Goal: Task Accomplishment & Management: Manage account settings

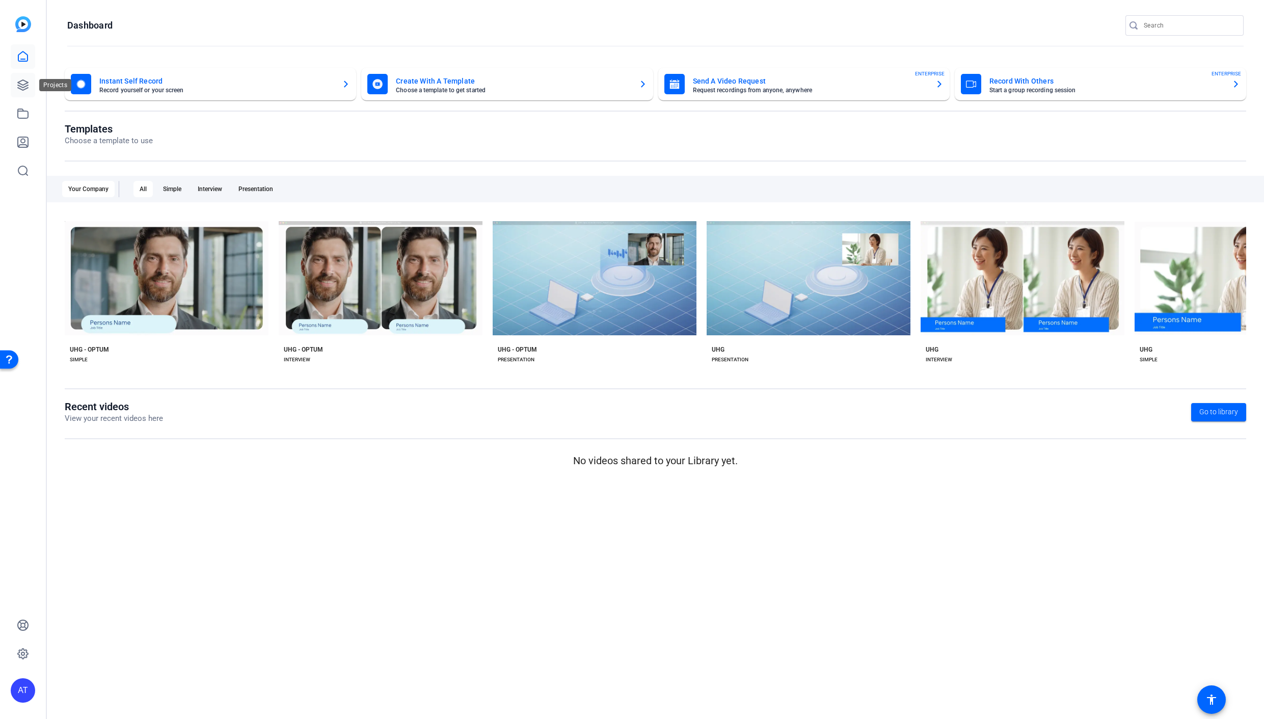
click at [23, 84] on icon at bounding box center [23, 85] width 12 height 12
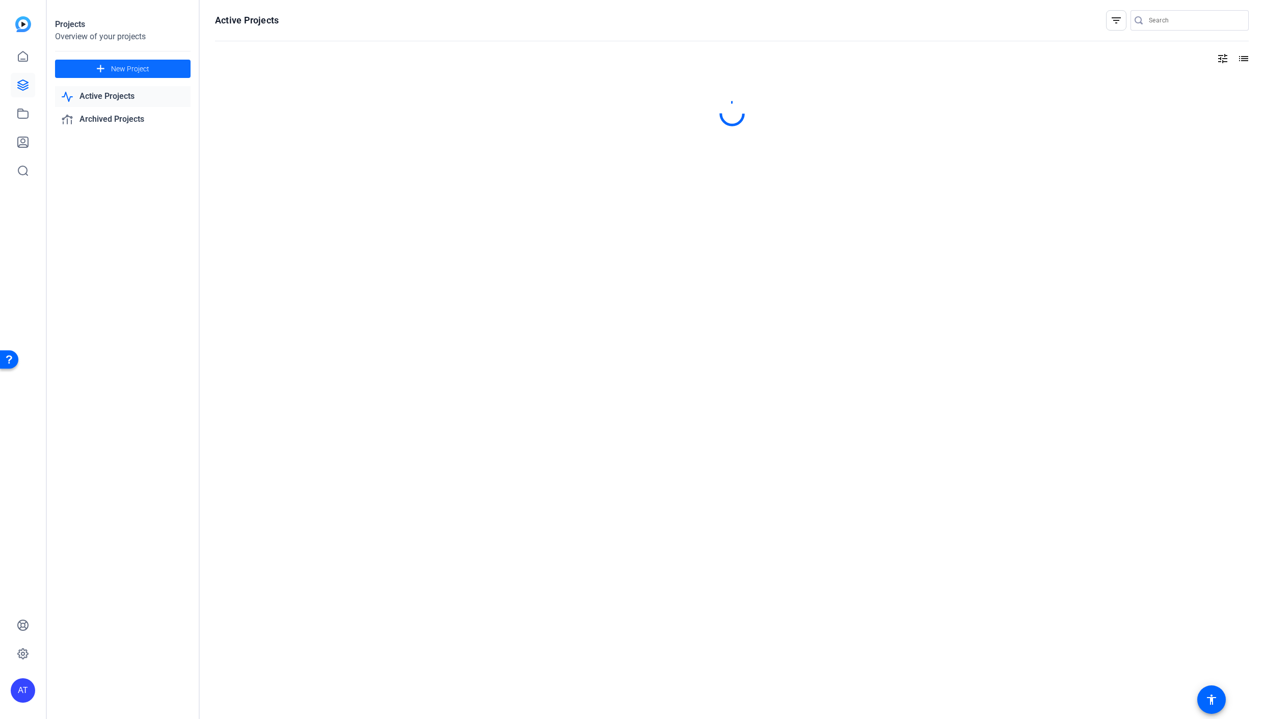
click at [148, 72] on span "New Project" at bounding box center [130, 69] width 38 height 11
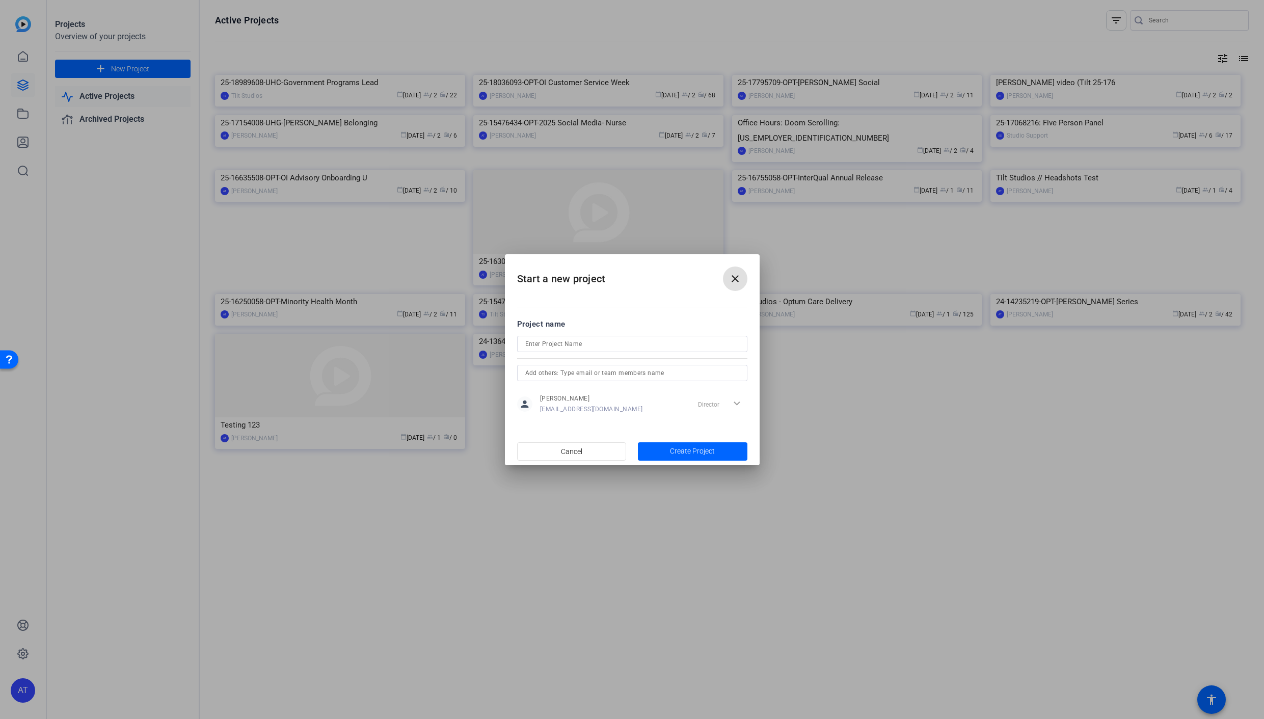
click at [642, 346] on input at bounding box center [632, 344] width 214 height 12
paste input "25-18497460-OPT-Polyclinic ADA Compliance"
type input "25-18497460-OPT-Polyclinic ADA Compliance"
click at [668, 450] on span "button" at bounding box center [693, 451] width 110 height 24
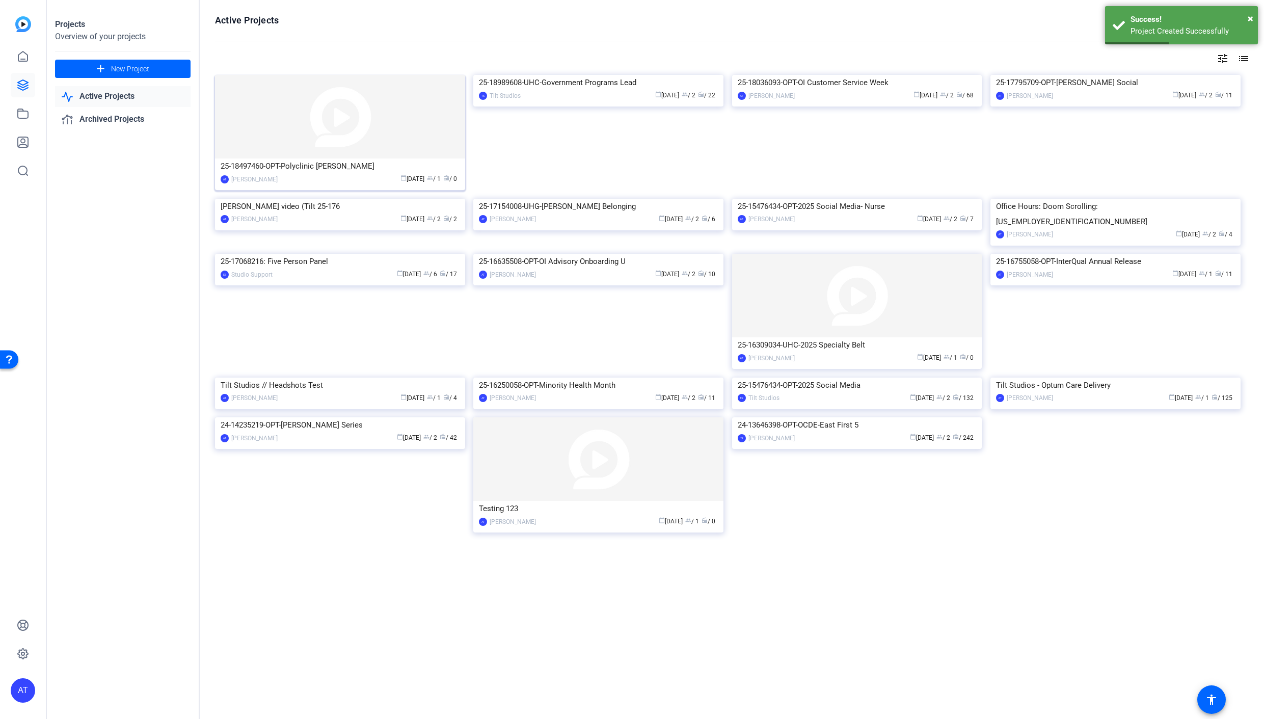
click at [333, 172] on div "25-18497460-OPT-Polyclinic [PERSON_NAME]" at bounding box center [340, 165] width 239 height 15
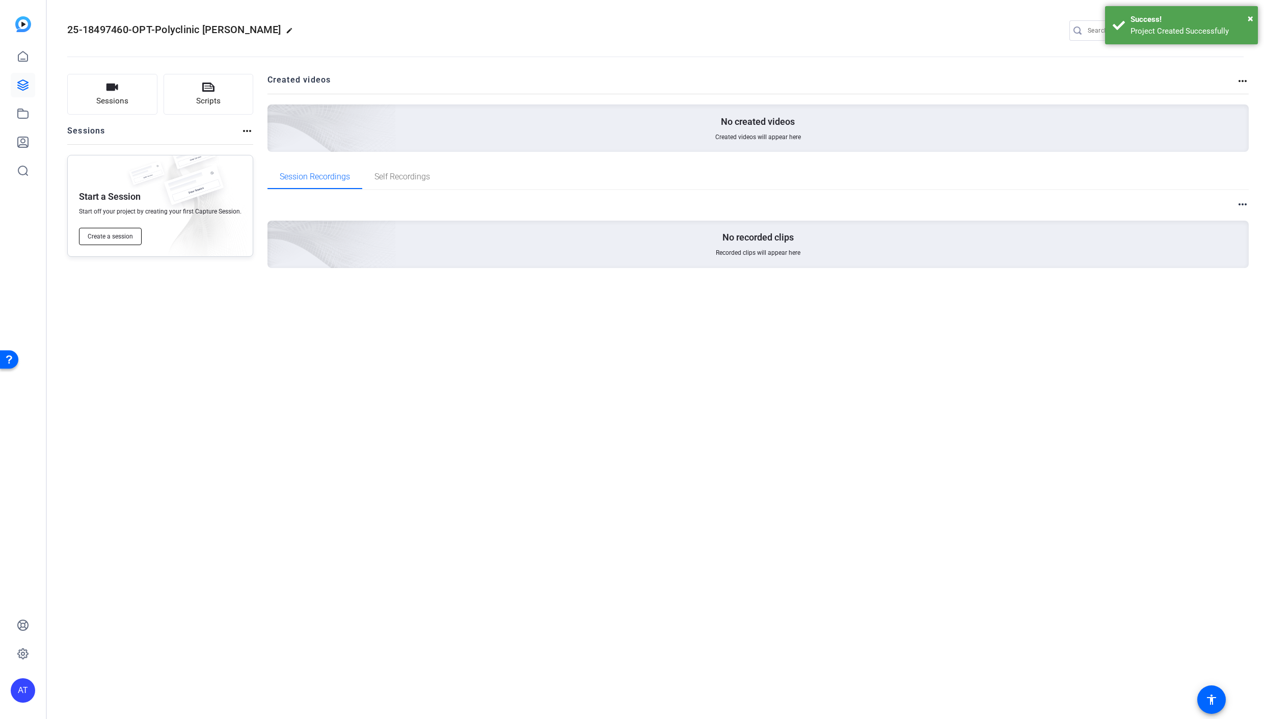
click at [121, 239] on span "Create a session" at bounding box center [110, 236] width 45 height 8
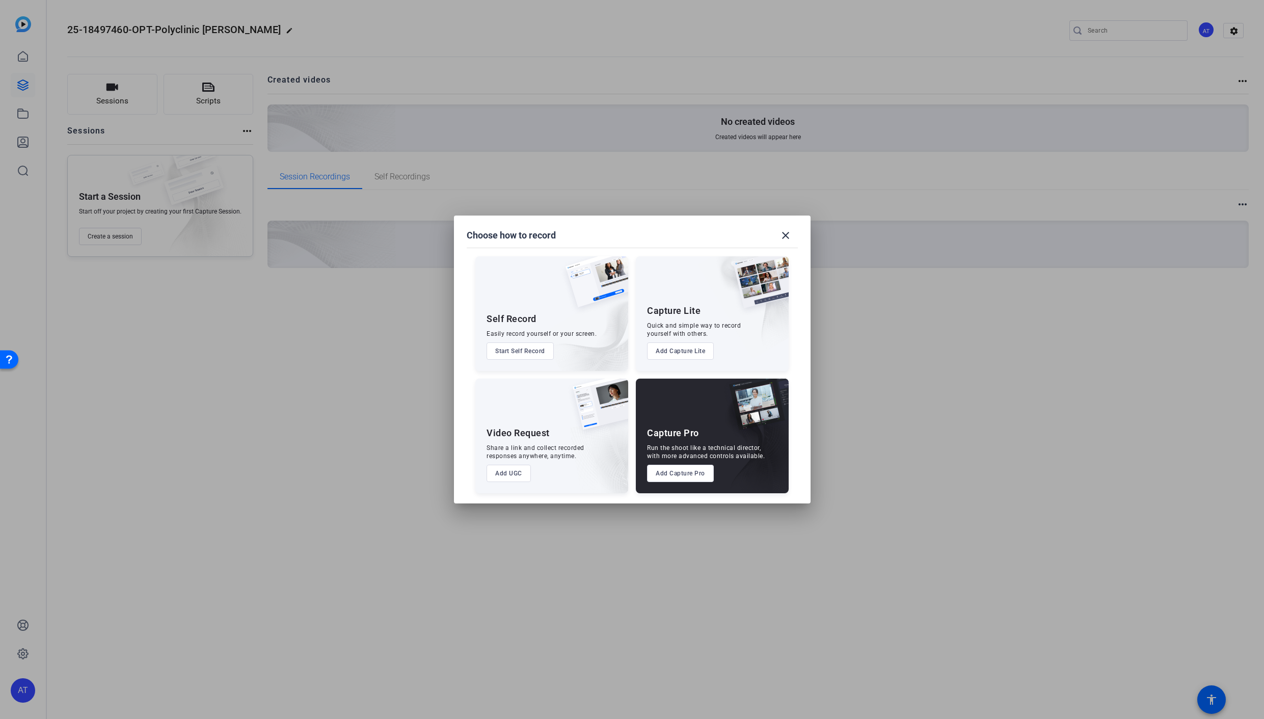
click at [690, 475] on button "Add Capture Pro" at bounding box center [680, 473] width 67 height 17
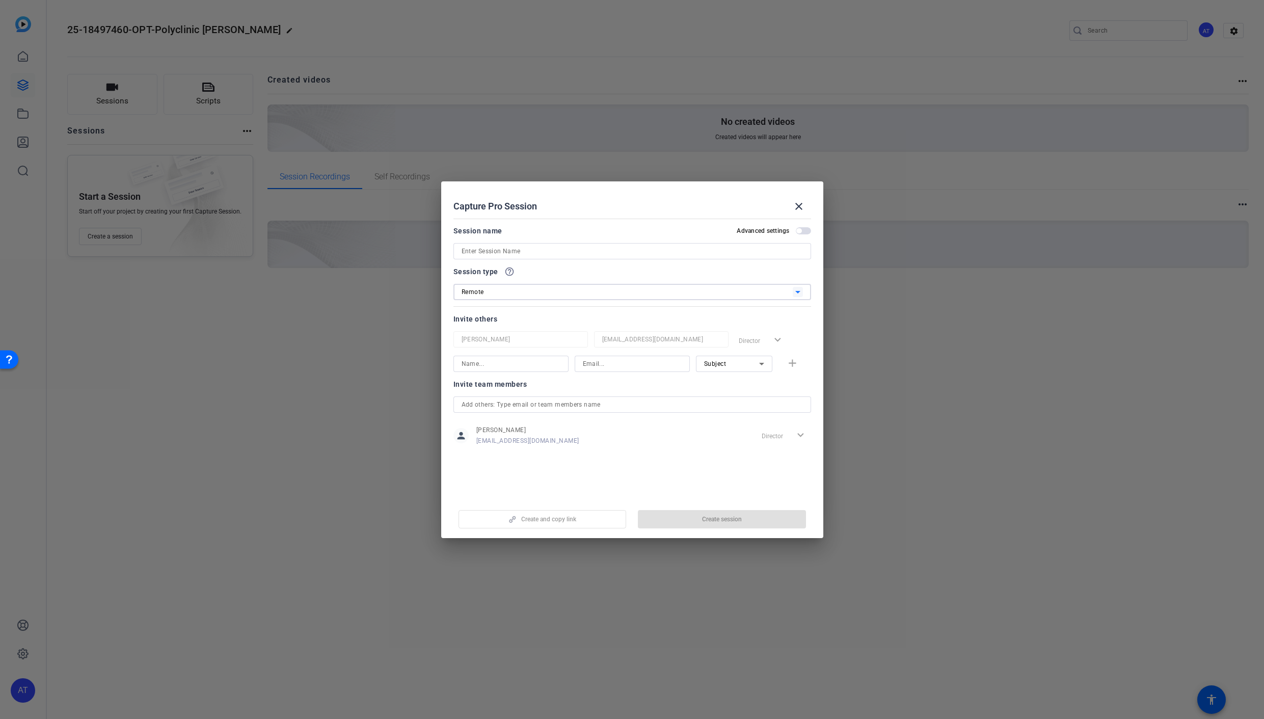
click at [587, 289] on div "Remote" at bounding box center [627, 291] width 331 height 13
click at [580, 313] on mat-option "Remote" at bounding box center [632, 313] width 358 height 18
click at [716, 250] on input at bounding box center [632, 251] width 341 height 12
paste input "25-18497460-OPT-Polyclinic ADA Compliance"
click at [462, 251] on input "25-18497460-OPT-Polyclinic ADA Compliance" at bounding box center [632, 251] width 341 height 12
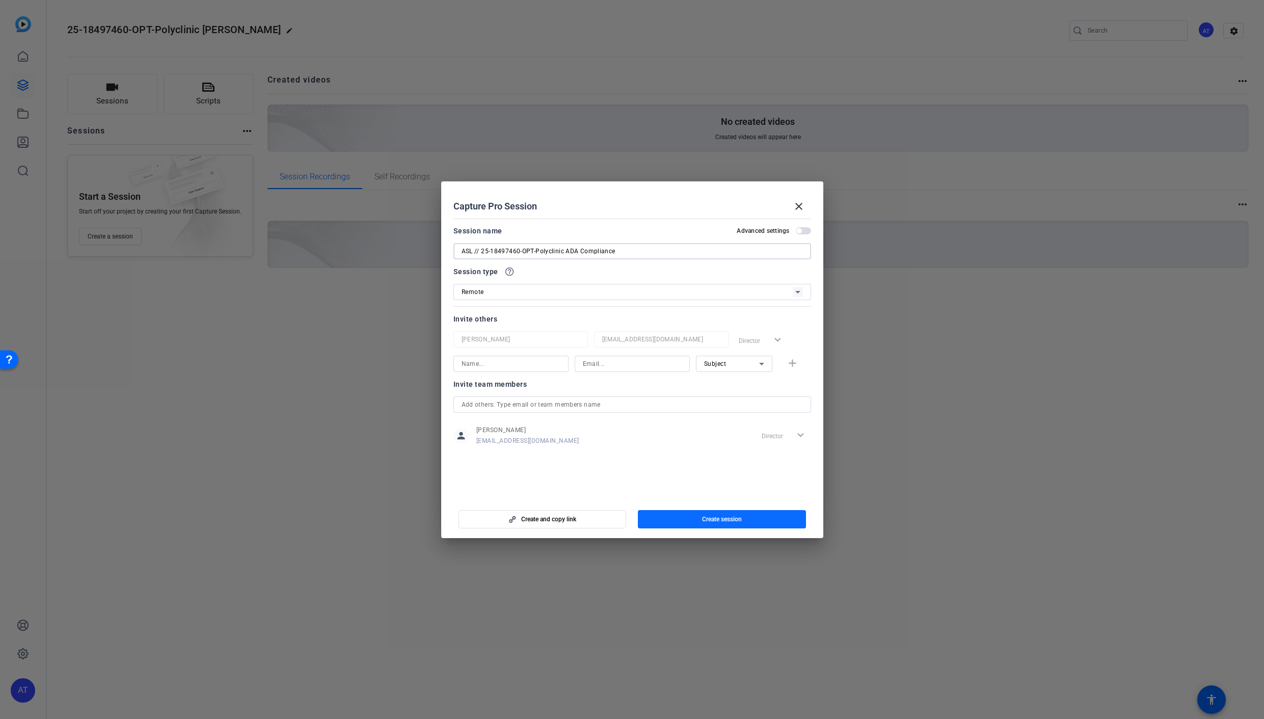
type input "ASL // 25-18497460-OPT-Polyclinic ADA Compliance"
click at [751, 517] on span "button" at bounding box center [722, 519] width 168 height 24
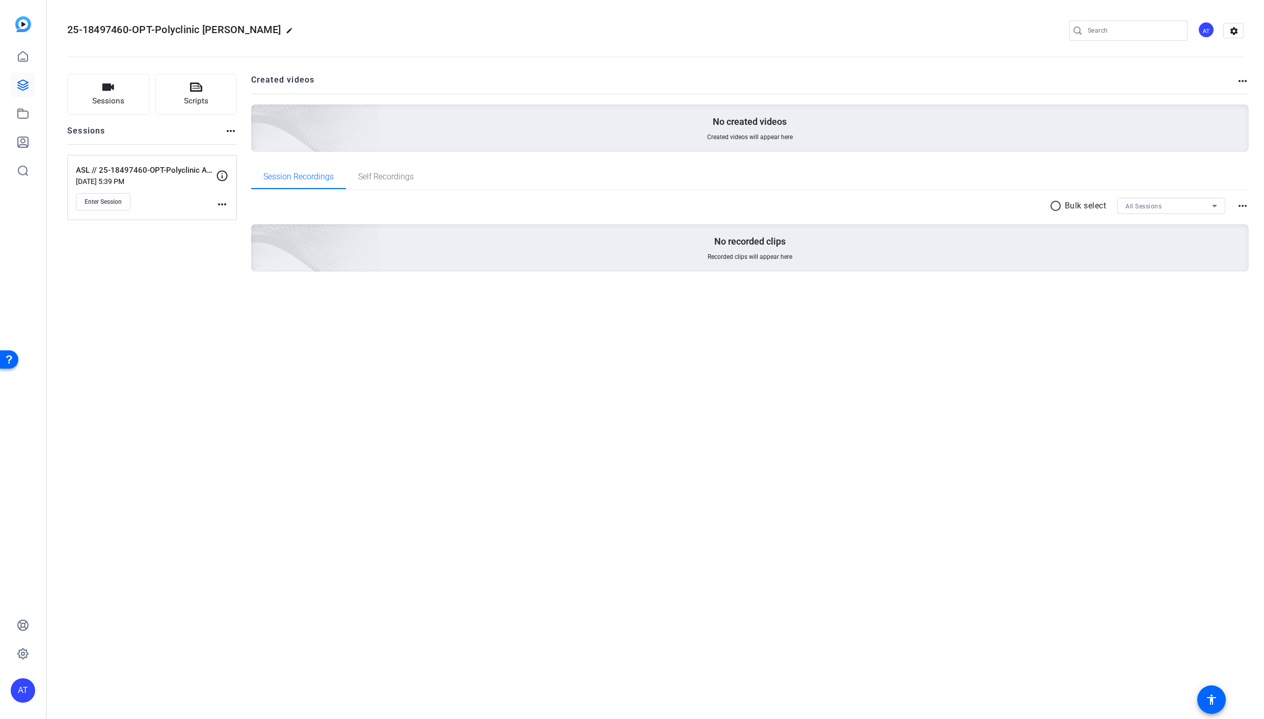
click at [221, 203] on mat-icon "more_horiz" at bounding box center [222, 204] width 12 height 12
click at [232, 219] on span "Edit Session" at bounding box center [247, 218] width 46 height 12
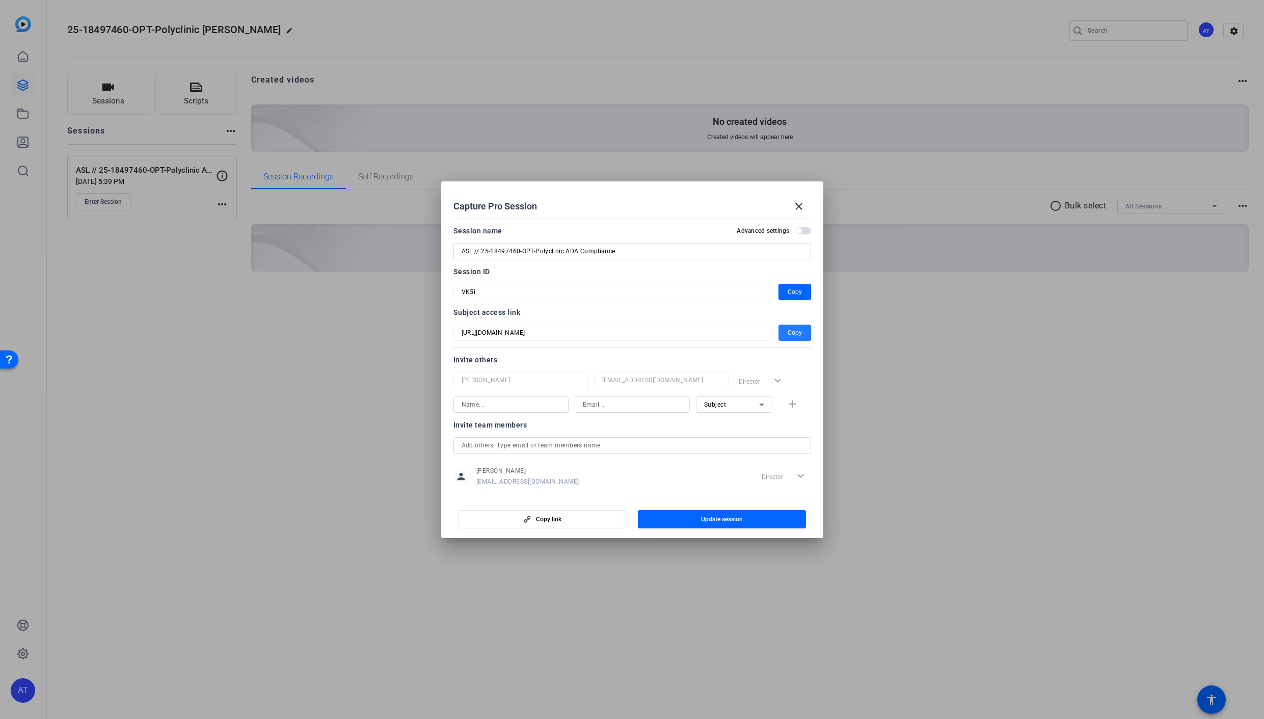
click at [804, 334] on span "button" at bounding box center [794, 332] width 33 height 24
